Goal: Task Accomplishment & Management: Use online tool/utility

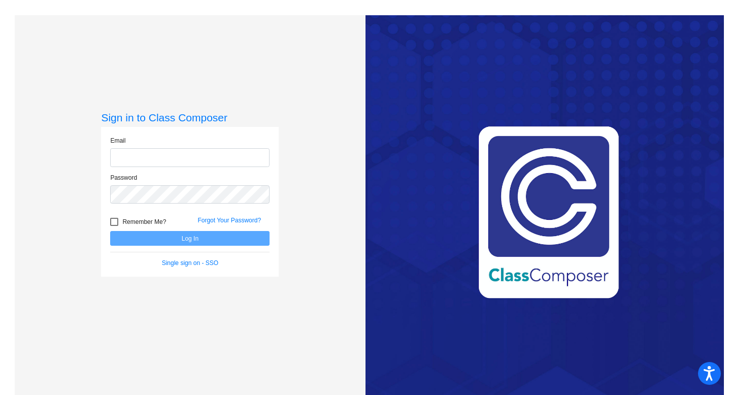
type input "[EMAIL_ADDRESS][PERSON_NAME][DOMAIN_NAME]"
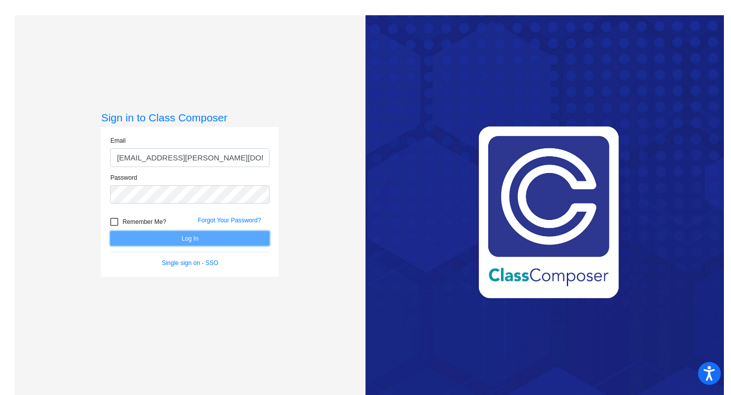
click at [208, 241] on button "Log In" at bounding box center [189, 238] width 159 height 15
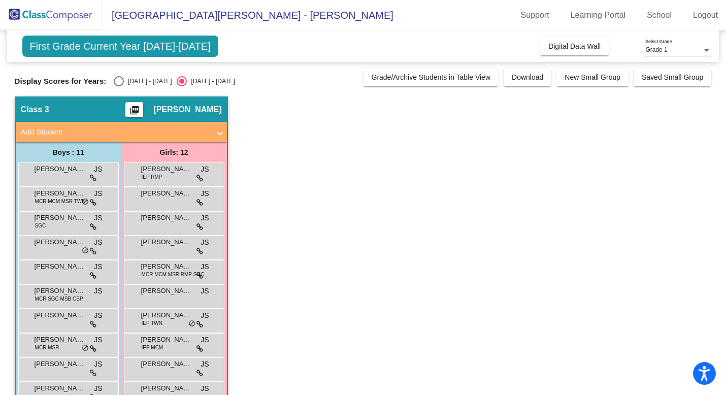
click at [346, 208] on app-classroom "Class 3 picture_as_pdf [PERSON_NAME] Add Student First Name Last Name Student I…" at bounding box center [363, 283] width 697 height 375
click at [119, 83] on div "Select an option" at bounding box center [119, 81] width 10 height 10
click at [119, 86] on input "[DATE] - [DATE]" at bounding box center [118, 86] width 1 height 1
radio input "true"
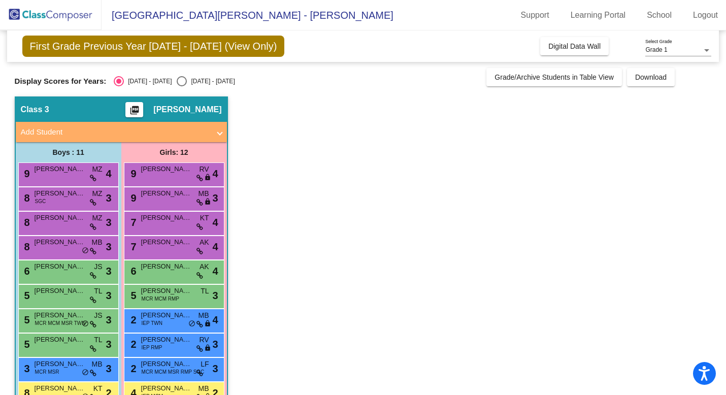
click at [220, 51] on span "First Grade Previous Year [DATE] - [DATE] (View Only)" at bounding box center [153, 46] width 263 height 21
click at [92, 178] on icon at bounding box center [93, 178] width 7 height 7
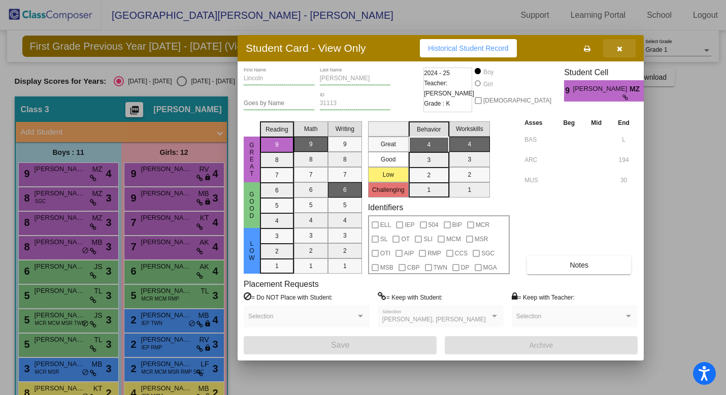
click at [621, 47] on icon "button" at bounding box center [620, 48] width 6 height 7
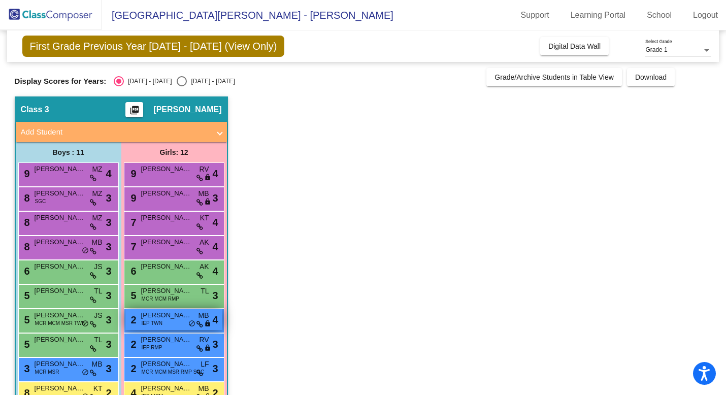
click at [164, 328] on div "2 [PERSON_NAME] IEP TWN MB lock do_not_disturb_alt 4" at bounding box center [173, 319] width 97 height 21
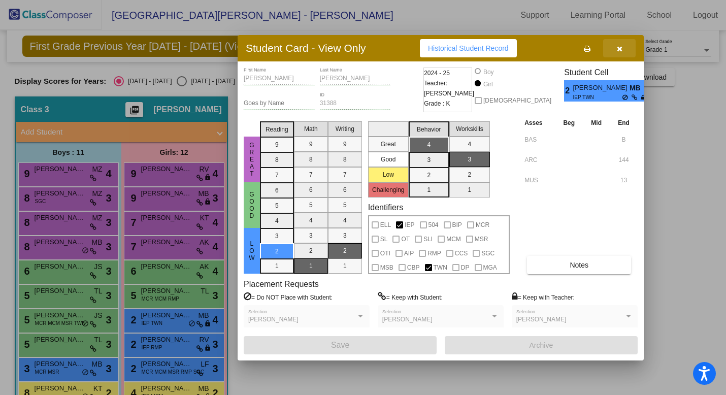
click at [617, 47] on icon "button" at bounding box center [620, 48] width 6 height 7
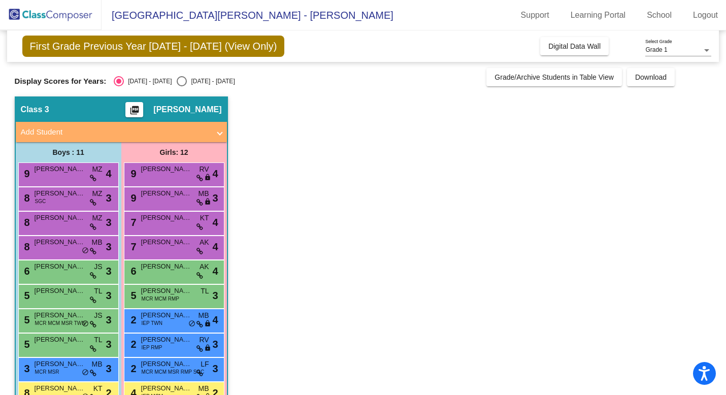
scroll to position [9, 0]
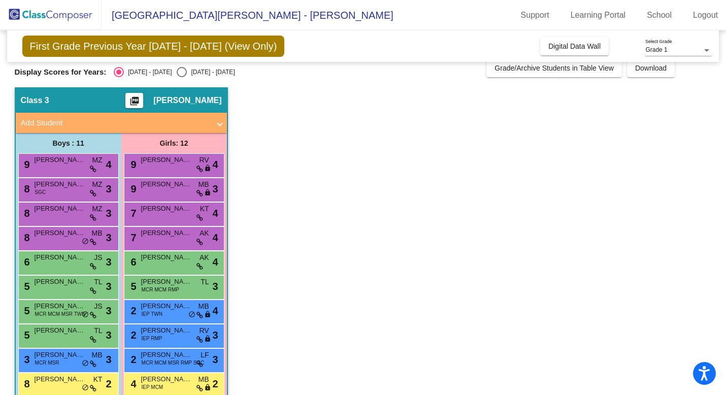
click at [141, 103] on mat-icon "picture_as_pdf" at bounding box center [134, 103] width 12 height 14
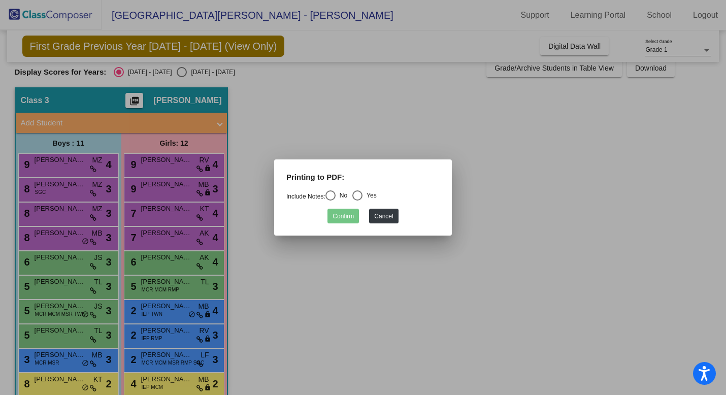
drag, startPoint x: 334, startPoint y: 191, endPoint x: 369, endPoint y: 184, distance: 35.4
click at [369, 184] on form "Printing to PDF: Include Notes: No Yes Confirm Cancel" at bounding box center [362, 198] width 153 height 52
click at [363, 196] on div "Select an option" at bounding box center [357, 195] width 10 height 10
click at [358, 201] on input "Yes" at bounding box center [357, 201] width 1 height 1
radio input "true"
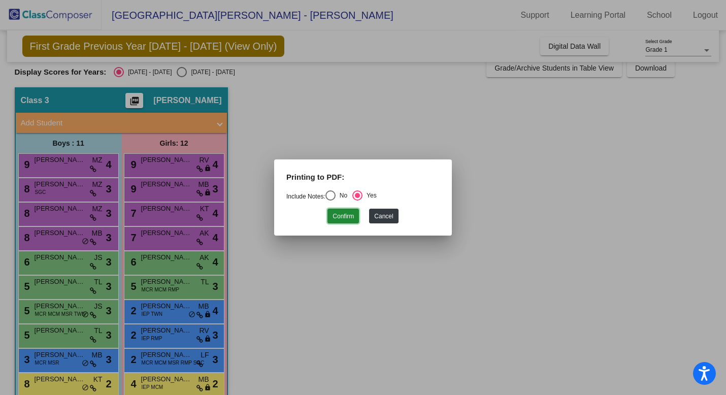
click at [345, 217] on button "Confirm" at bounding box center [343, 216] width 31 height 15
